Goal: Register for event/course

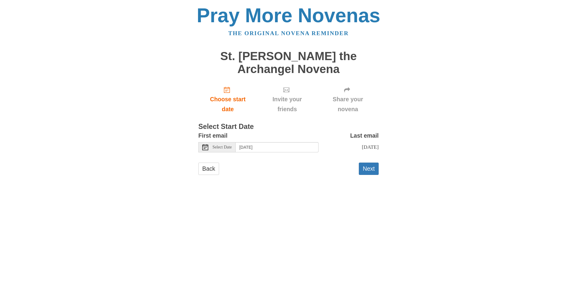
click at [204, 148] on icon at bounding box center [205, 147] width 6 height 6
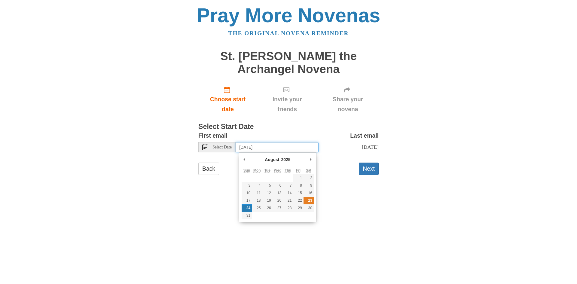
type input "[DATE]"
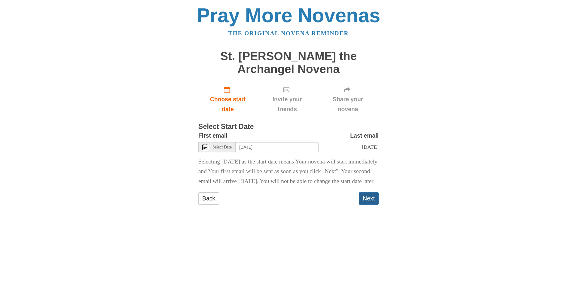
click at [367, 205] on button "Next" at bounding box center [369, 198] width 20 height 12
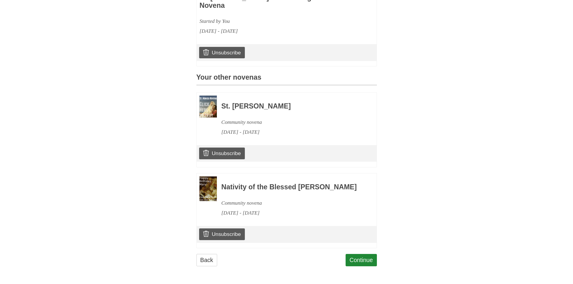
scroll to position [225, 0]
click at [360, 259] on link "Continue" at bounding box center [360, 260] width 31 height 12
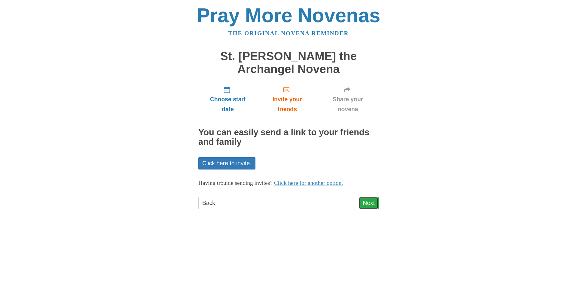
click at [366, 201] on link "Next" at bounding box center [369, 203] width 20 height 12
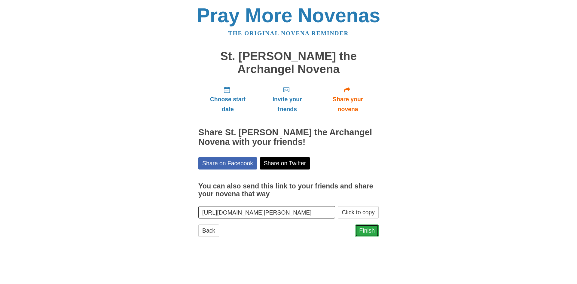
click at [366, 229] on link "Finish" at bounding box center [366, 231] width 23 height 12
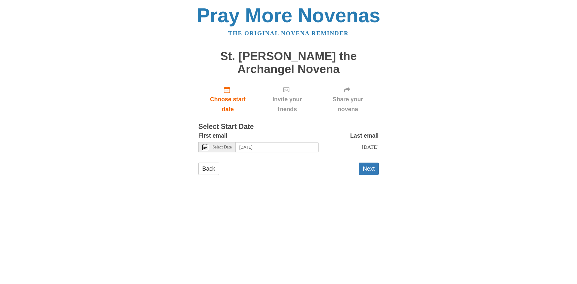
click at [214, 147] on span "Select Date" at bounding box center [222, 147] width 19 height 4
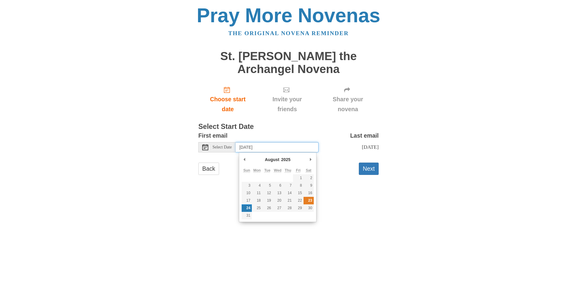
type input "Saturday, August 23rd"
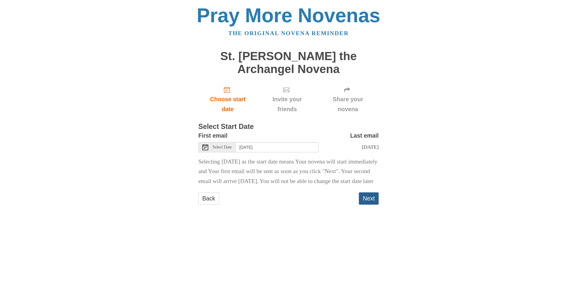
click at [366, 205] on button "Next" at bounding box center [369, 198] width 20 height 12
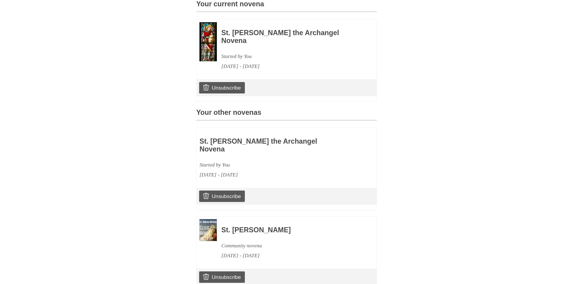
scroll to position [306, 0]
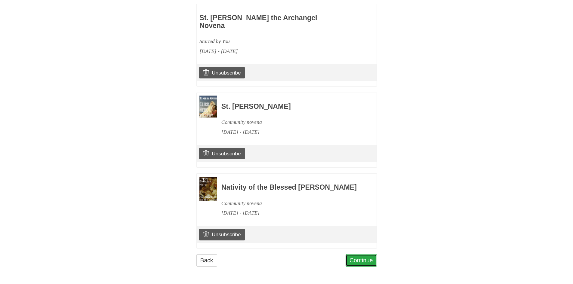
click at [352, 257] on link "Continue" at bounding box center [360, 260] width 31 height 12
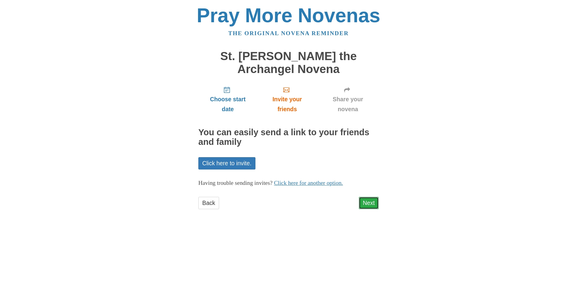
click at [364, 203] on link "Next" at bounding box center [369, 203] width 20 height 12
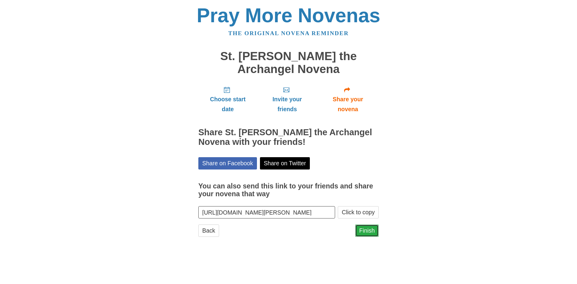
click at [370, 234] on link "Finish" at bounding box center [366, 231] width 23 height 12
